Goal: Information Seeking & Learning: Learn about a topic

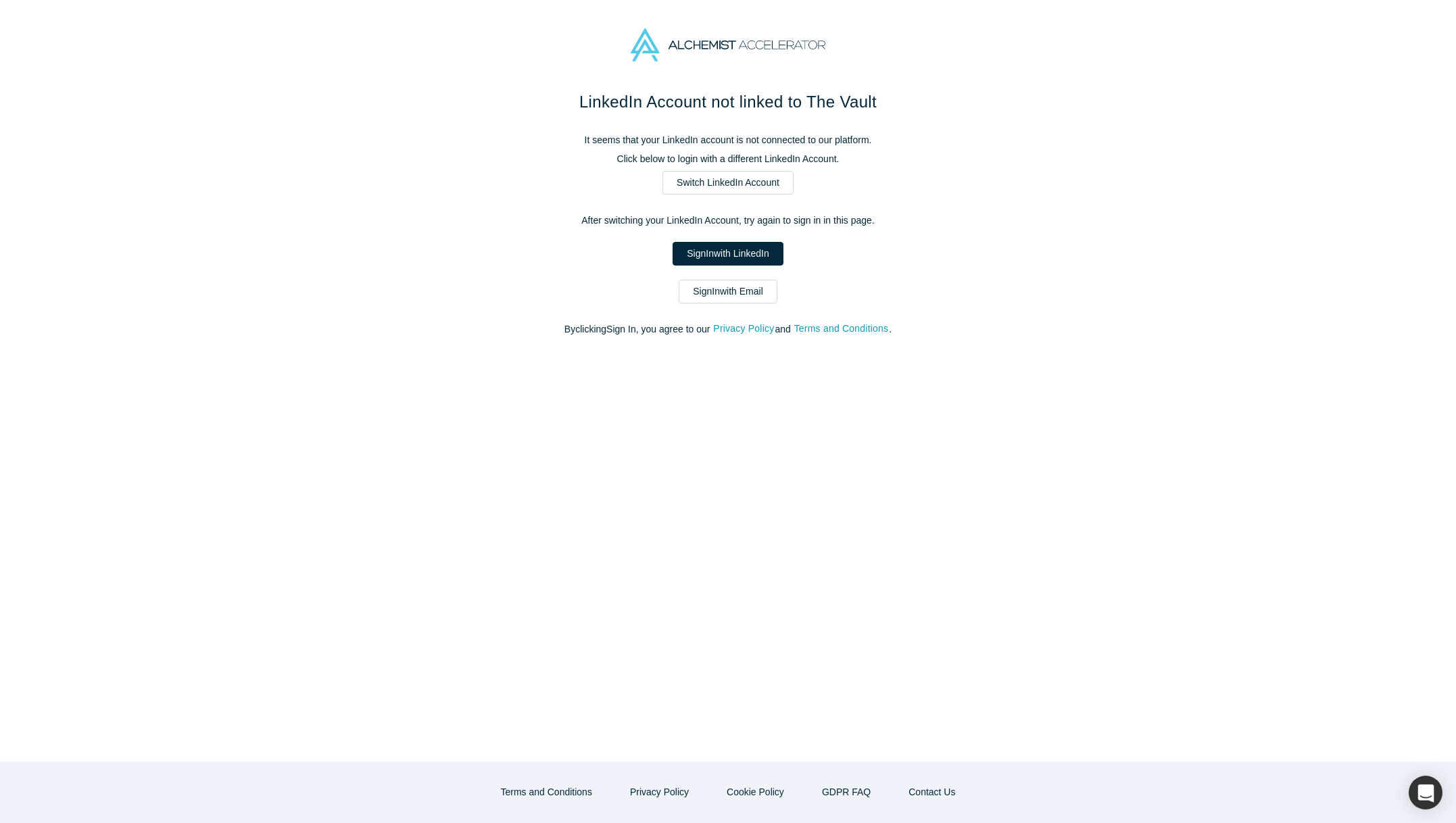
click at [729, 43] on img at bounding box center [728, 45] width 194 height 33
click at [737, 295] on link "Sign In with Email" at bounding box center [728, 291] width 99 height 24
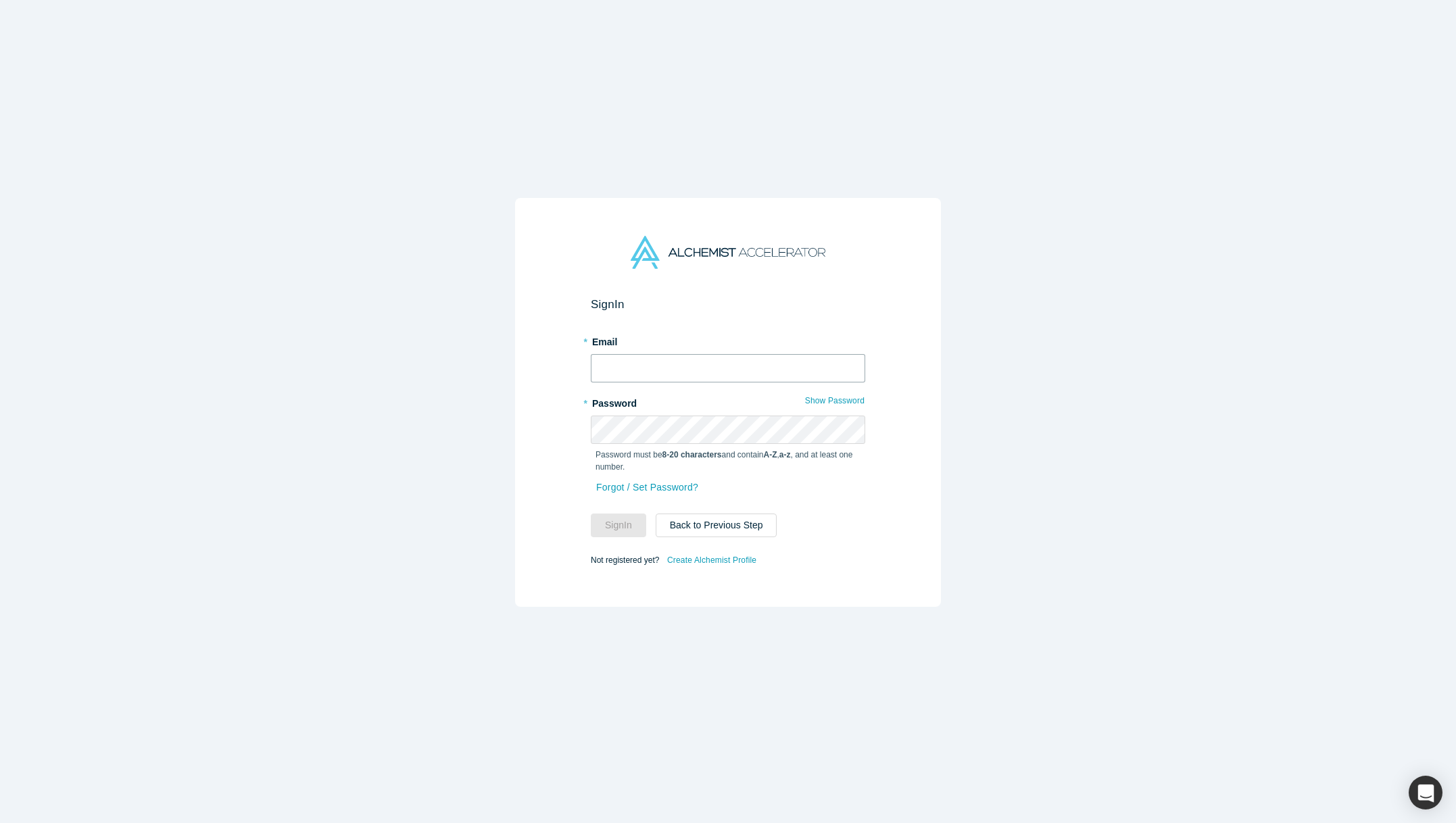
type input "[PERSON_NAME][EMAIL_ADDRESS][DOMAIN_NAME]"
click at [633, 524] on button "Sign In" at bounding box center [618, 525] width 55 height 24
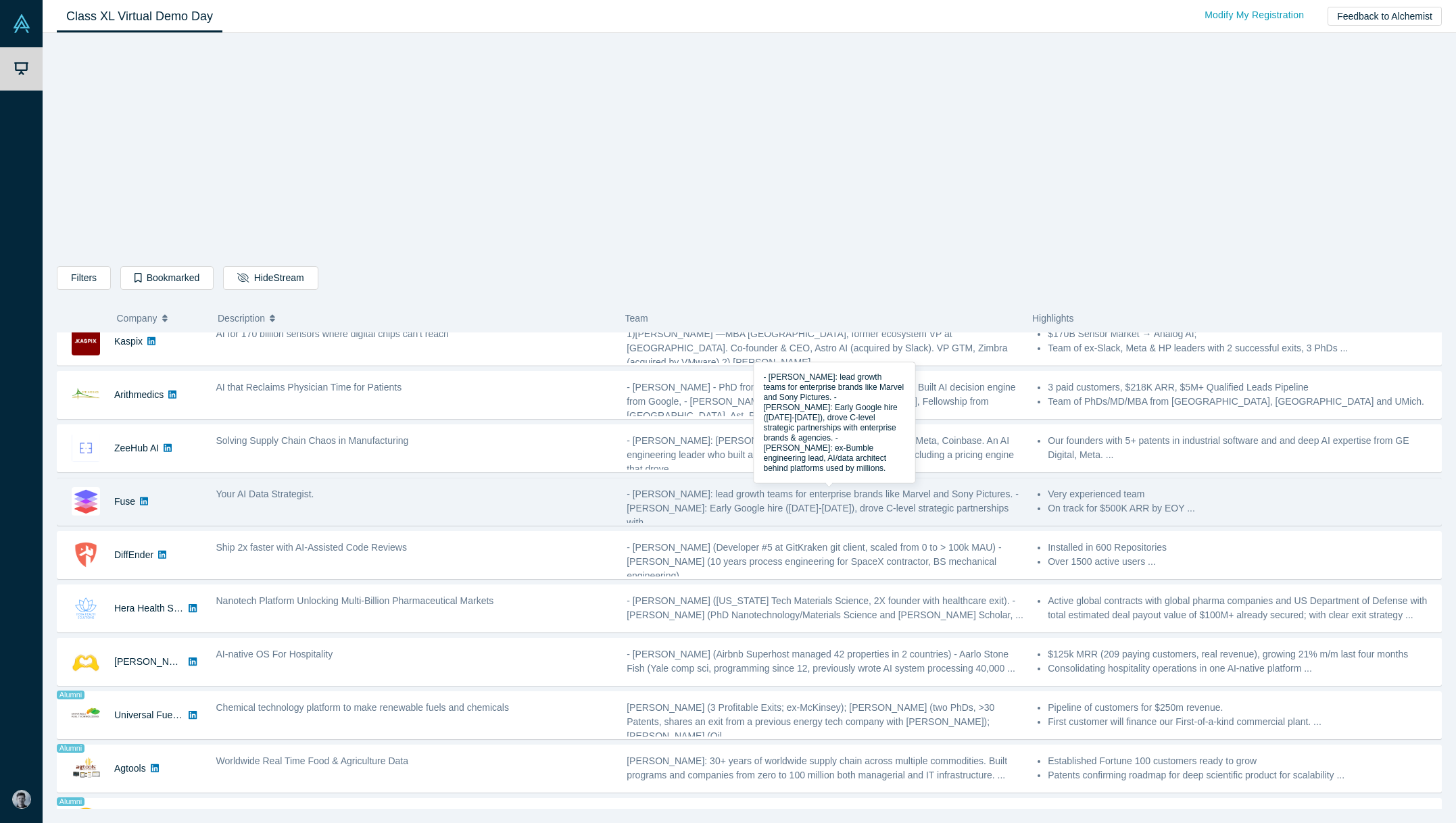
scroll to position [440, 0]
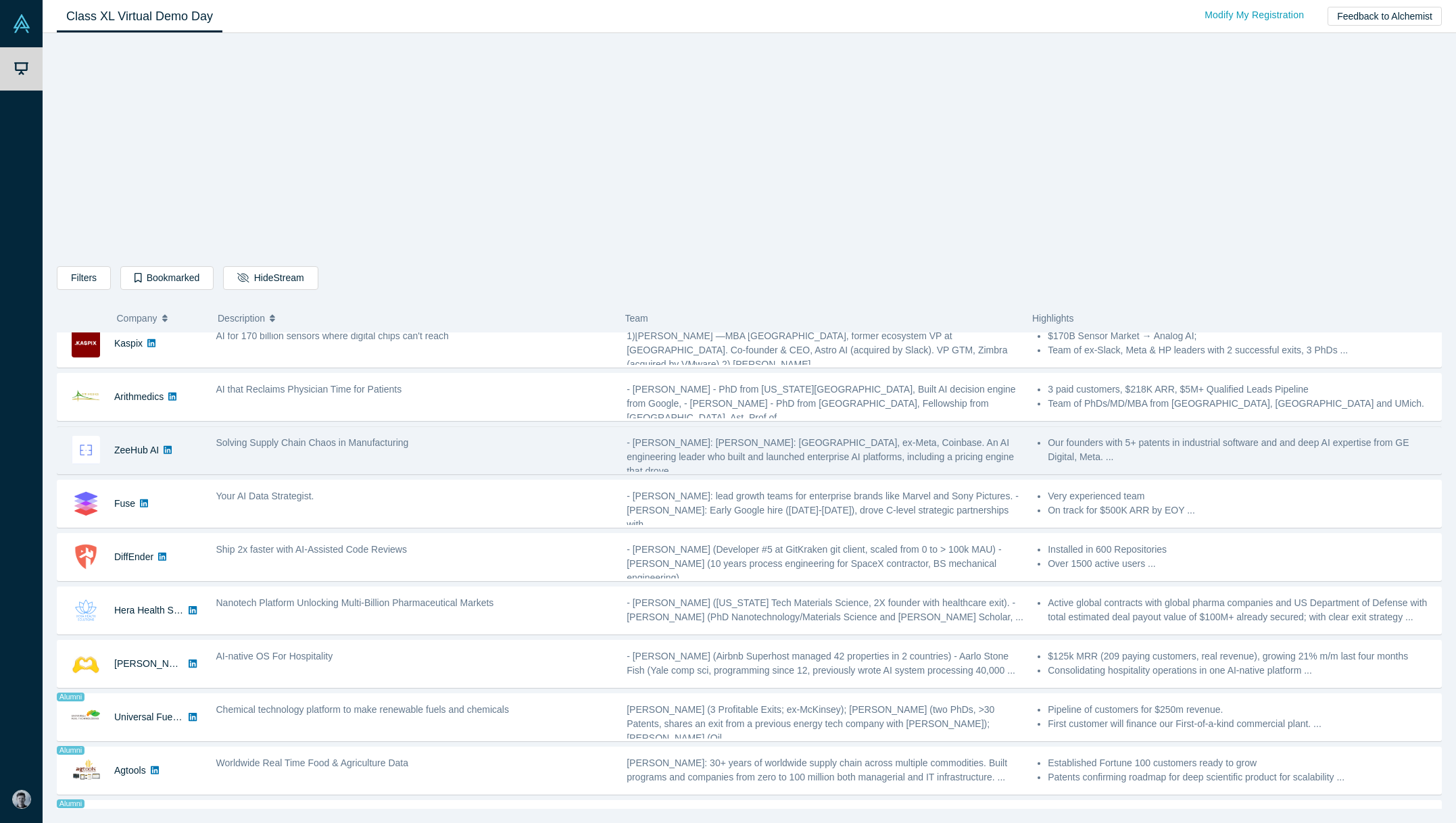
click at [1162, 455] on li "Our founders with 5+ patents in industrial software and and deep AI expertise f…" at bounding box center [1241, 449] width 386 height 28
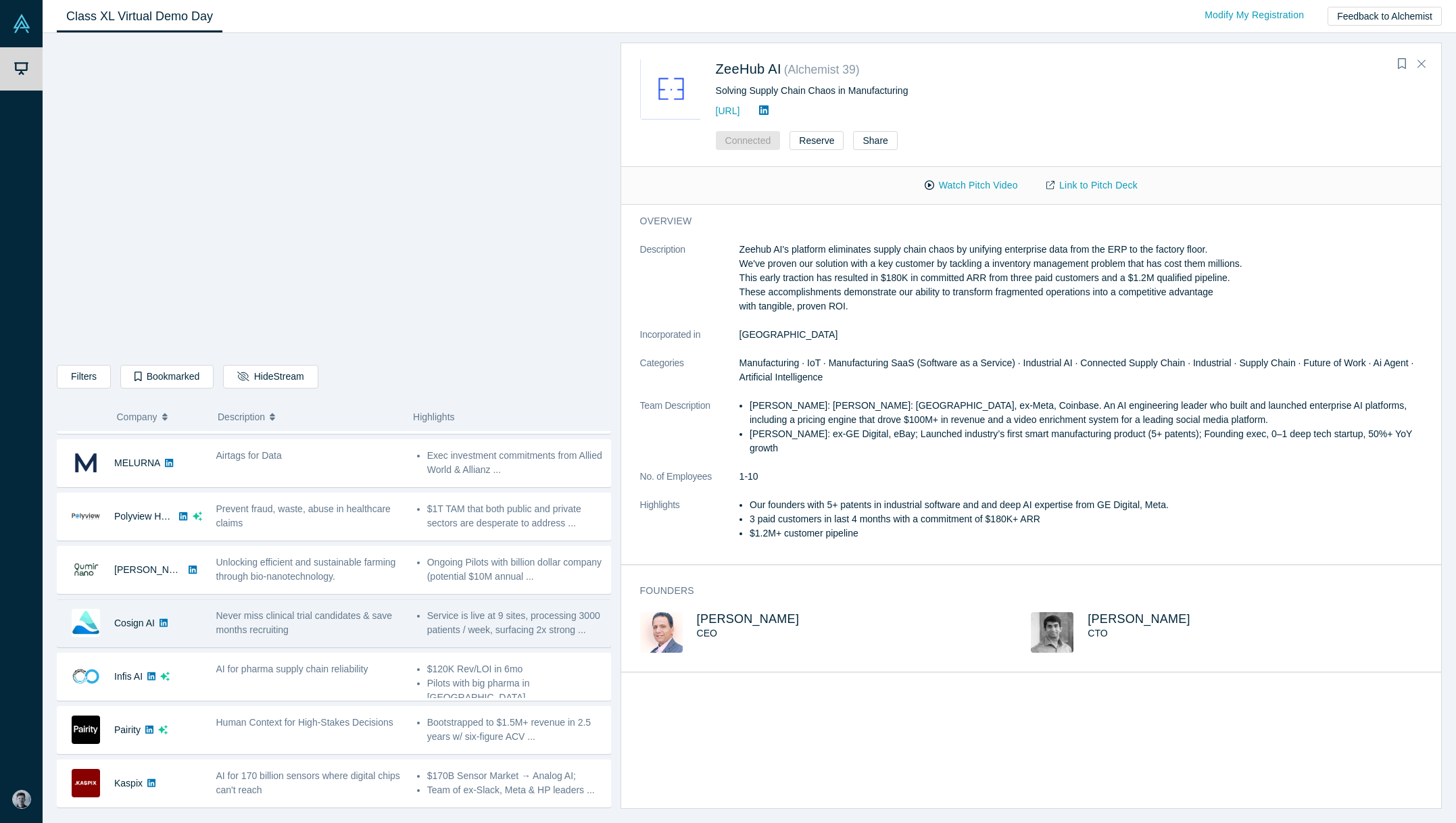
scroll to position [164, 0]
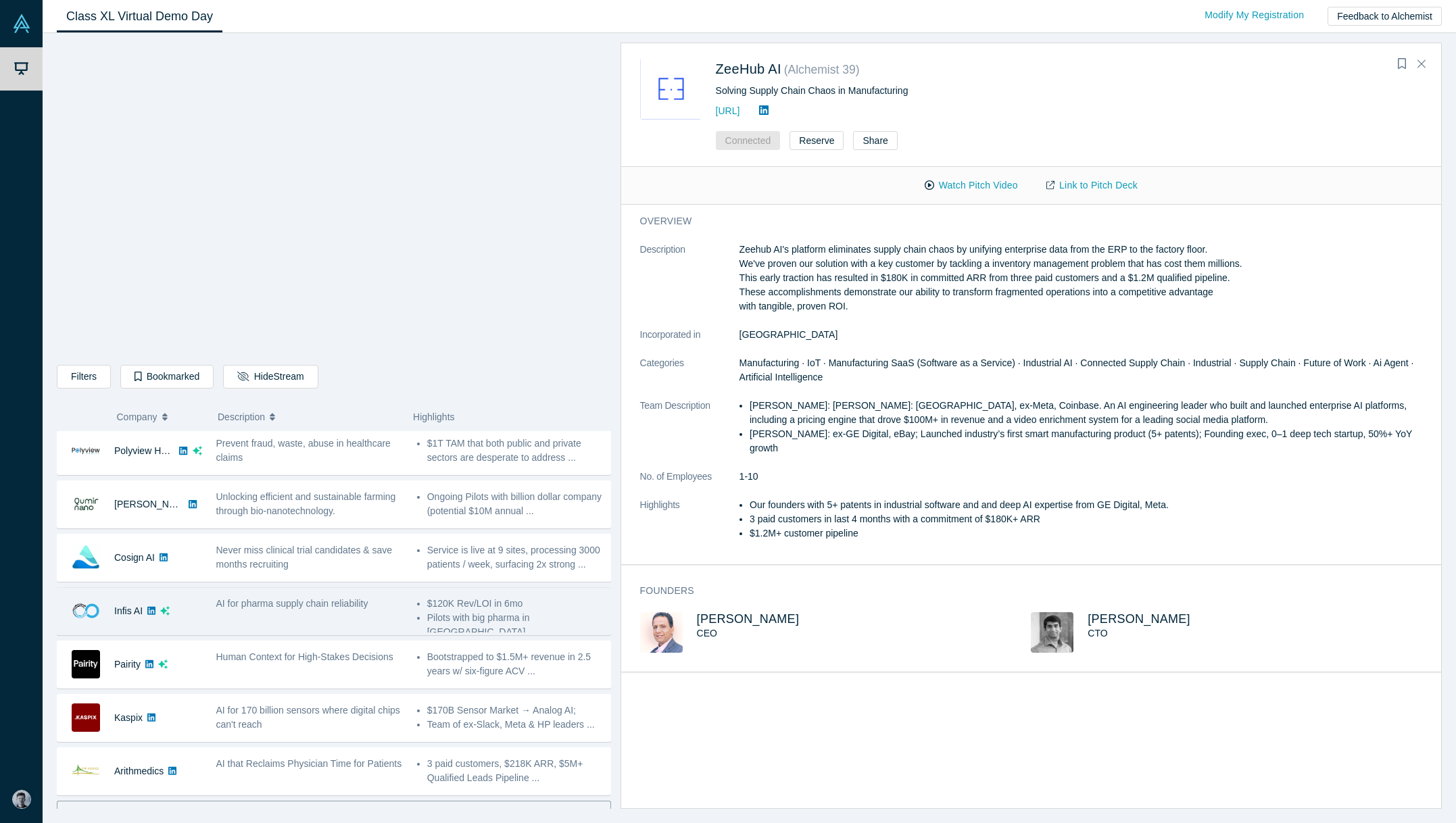
click at [273, 613] on div "AI for pharma supply chain reliability" at bounding box center [309, 611] width 201 height 43
